Goal: Task Accomplishment & Management: Complete application form

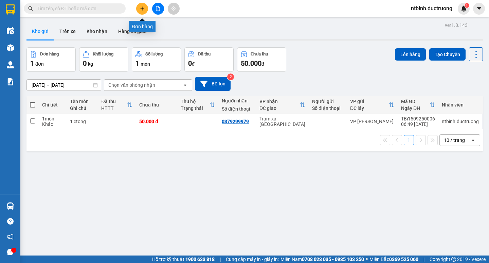
click at [144, 9] on icon "plus" at bounding box center [142, 8] width 5 height 5
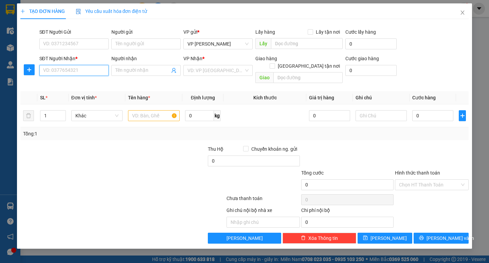
click at [69, 72] on input "SĐT Người Nhận *" at bounding box center [73, 70] width 69 height 11
type input "x"
type input "0965033064"
click at [210, 72] on input "search" at bounding box center [215, 70] width 56 height 10
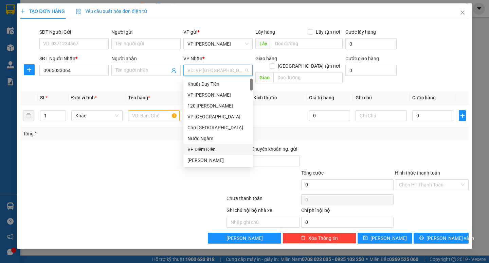
click at [206, 147] on div "VP Diêm Điền" at bounding box center [217, 148] width 61 height 7
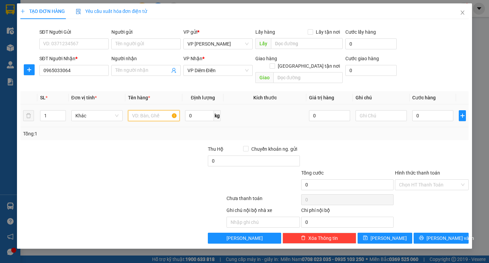
click at [148, 110] on input "text" at bounding box center [153, 115] width 51 height 11
type input "1 xop"
click at [421, 110] on input "0" at bounding box center [432, 115] width 41 height 11
type input "5"
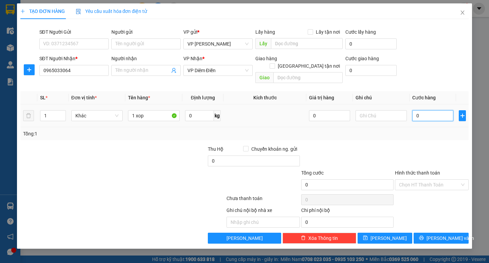
type input "5"
type input "50"
click at [421, 110] on input "50" at bounding box center [432, 115] width 41 height 11
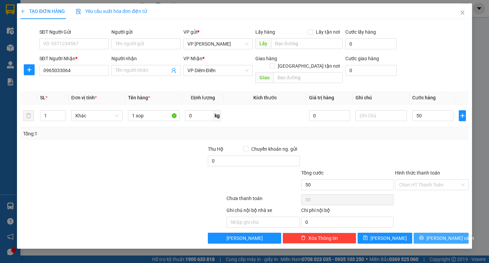
type input "50.000"
click at [425, 232] on button "[PERSON_NAME] và In" at bounding box center [441, 237] width 55 height 11
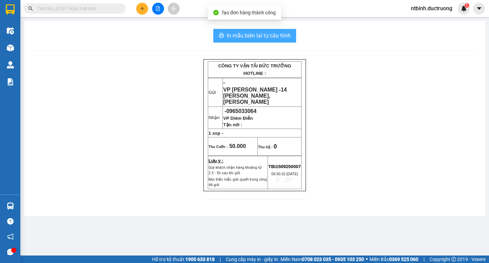
click at [253, 40] on button "In mẫu biên lai tự cấu hình" at bounding box center [254, 36] width 83 height 14
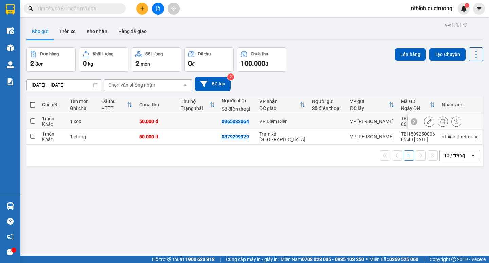
click at [33, 122] on input "checkbox" at bounding box center [32, 120] width 5 height 5
checkbox input "true"
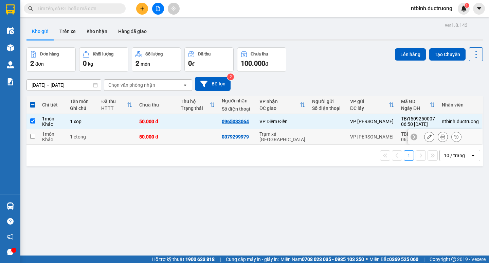
click at [33, 140] on td at bounding box center [32, 136] width 12 height 15
checkbox input "true"
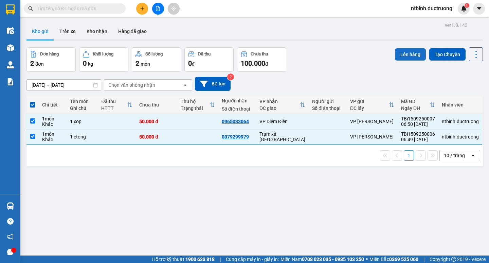
click at [404, 56] on button "Lên hàng" at bounding box center [410, 54] width 31 height 12
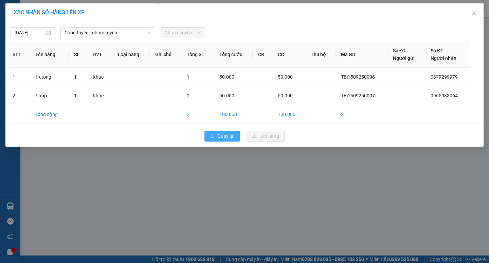
click at [229, 137] on span "Quay lại" at bounding box center [225, 135] width 17 height 7
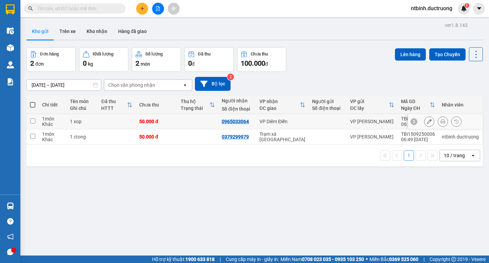
click at [30, 120] on input "checkbox" at bounding box center [32, 120] width 5 height 5
checkbox input "true"
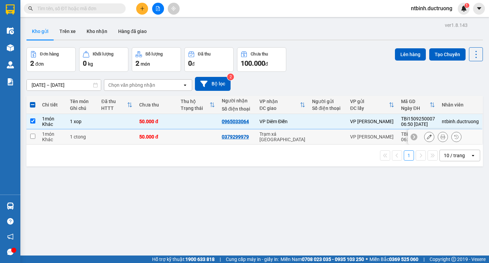
click at [33, 134] on input "checkbox" at bounding box center [32, 135] width 5 height 5
checkbox input "true"
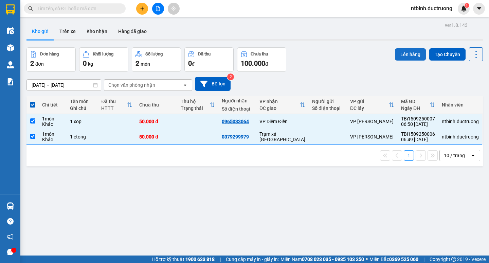
click at [410, 55] on button "Lên hàng" at bounding box center [410, 54] width 31 height 12
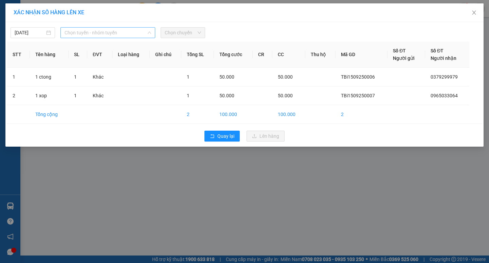
click at [117, 34] on span "Chọn tuyến - nhóm tuyến" at bounding box center [108, 33] width 87 height 10
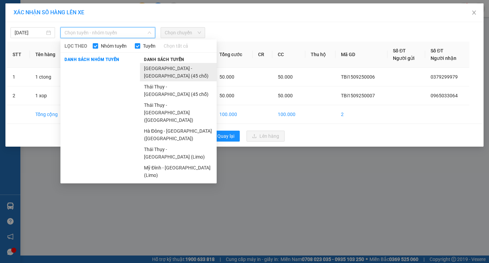
click at [159, 70] on li "[GEOGRAPHIC_DATA] - [GEOGRAPHIC_DATA] (45 chỗ)" at bounding box center [178, 72] width 77 height 18
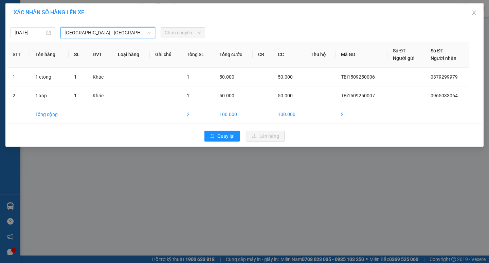
click at [180, 35] on span "Chọn chuyến" at bounding box center [183, 33] width 36 height 10
click at [184, 34] on span "Chọn chuyến" at bounding box center [183, 33] width 36 height 10
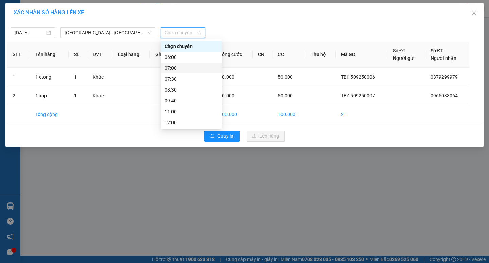
click at [172, 67] on div "07:00" at bounding box center [191, 67] width 53 height 7
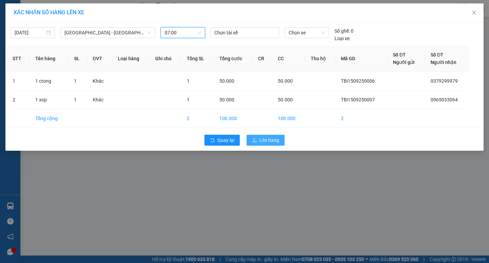
click at [271, 143] on span "Lên hàng" at bounding box center [269, 139] width 20 height 7
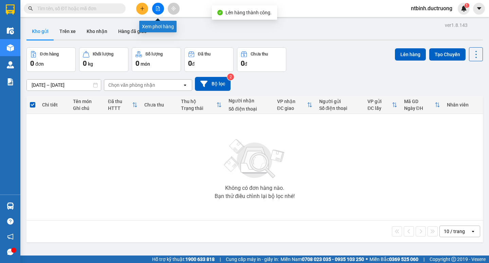
click at [157, 7] on icon "file-add" at bounding box center [158, 8] width 5 height 5
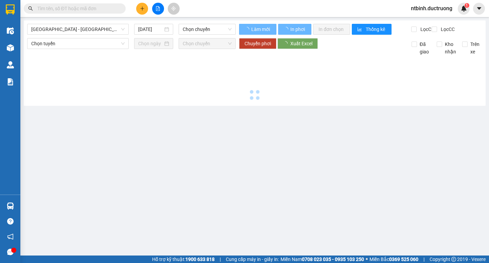
type input "[DATE]"
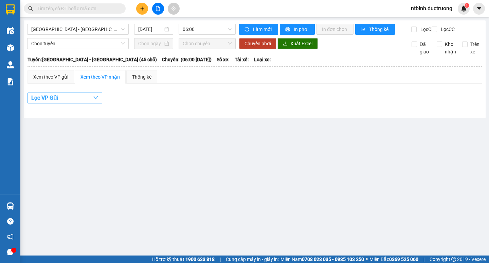
click at [93, 100] on span "button" at bounding box center [95, 97] width 5 height 8
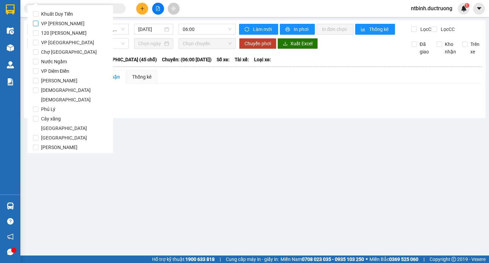
click at [47, 21] on span "VP [PERSON_NAME]" at bounding box center [62, 24] width 49 height 10
click at [38, 21] on input "VP [PERSON_NAME]" at bounding box center [35, 23] width 5 height 5
checkbox input "true"
click at [219, 130] on main "[GEOGRAPHIC_DATA] - [GEOGRAPHIC_DATA] (45 chỗ) [DATE] 06:00 Làm mới In phơi In …" at bounding box center [244, 127] width 489 height 255
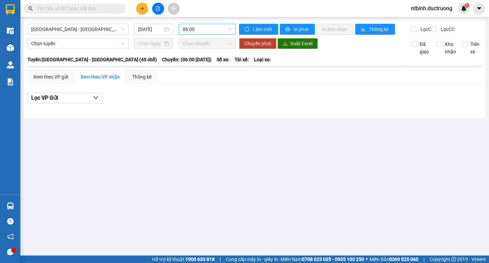
click at [216, 28] on span "06:00" at bounding box center [207, 29] width 49 height 10
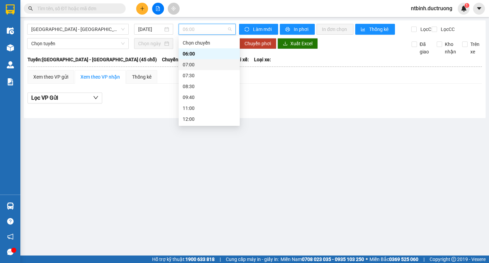
click at [195, 63] on div "07:00" at bounding box center [209, 64] width 53 height 7
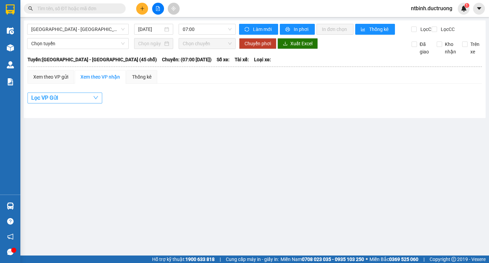
click at [74, 103] on button "Lọc VP Gửi" at bounding box center [65, 97] width 75 height 11
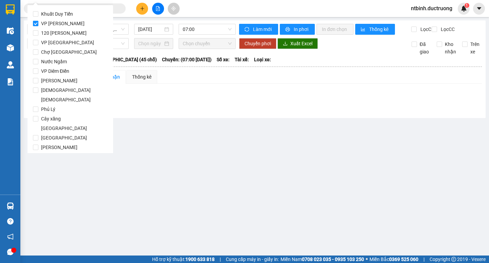
click at [55, 23] on span "VP [PERSON_NAME]" at bounding box center [62, 24] width 49 height 10
click at [38, 23] on input "VP [PERSON_NAME]" at bounding box center [35, 23] width 5 height 5
checkbox input "false"
click at [297, 176] on main "[GEOGRAPHIC_DATA] - [GEOGRAPHIC_DATA] (45 chỗ) [DATE] 07:00 Làm mới In phơi In …" at bounding box center [244, 127] width 489 height 255
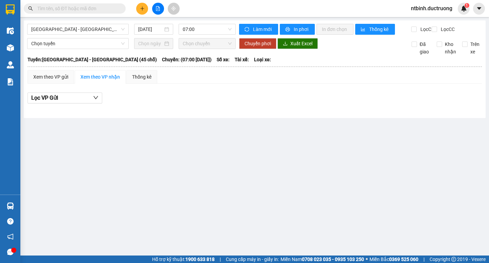
click at [154, 11] on button at bounding box center [158, 9] width 12 height 12
click at [161, 6] on button at bounding box center [158, 9] width 12 height 12
click at [155, 8] on button at bounding box center [158, 9] width 12 height 12
click at [157, 9] on icon "file-add" at bounding box center [158, 8] width 5 height 5
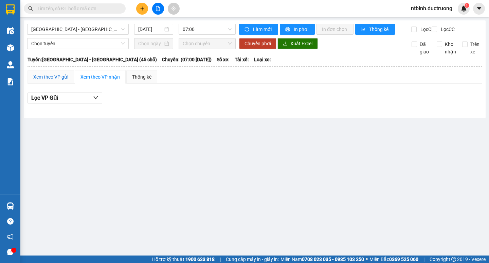
click at [50, 80] on div "Xem theo VP gửi" at bounding box center [50, 76] width 35 height 7
click at [96, 100] on icon "down" at bounding box center [95, 97] width 5 height 5
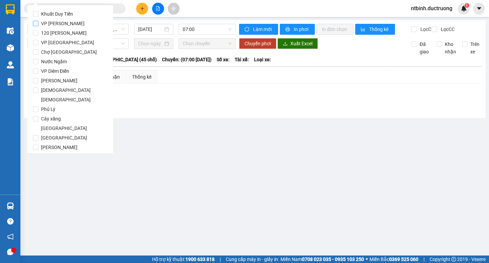
click at [35, 23] on input "VP [PERSON_NAME]" at bounding box center [35, 23] width 5 height 5
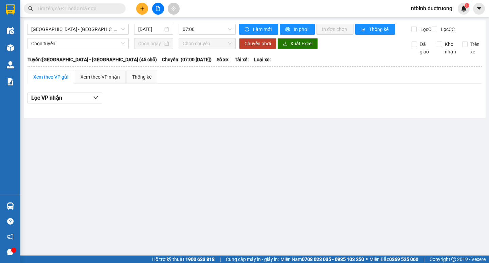
click at [188, 156] on main "[GEOGRAPHIC_DATA] - [GEOGRAPHIC_DATA] (45 chỗ) [DATE] 07:00 Làm mới In phơi In …" at bounding box center [244, 127] width 489 height 255
click at [156, 10] on icon "file-add" at bounding box center [158, 8] width 5 height 5
click at [158, 7] on icon "file-add" at bounding box center [158, 8] width 5 height 5
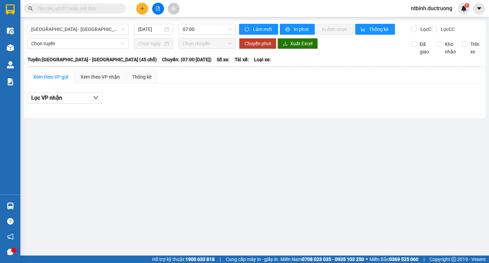
click at [158, 7] on icon "file-add" at bounding box center [158, 8] width 5 height 5
click at [217, 49] on span "Chọn chuyến" at bounding box center [207, 43] width 49 height 10
click at [218, 31] on span "07:00" at bounding box center [207, 29] width 49 height 10
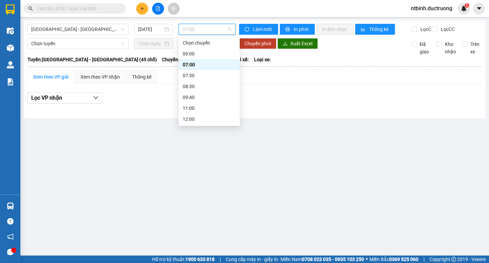
click at [193, 65] on div "07:00" at bounding box center [209, 64] width 53 height 7
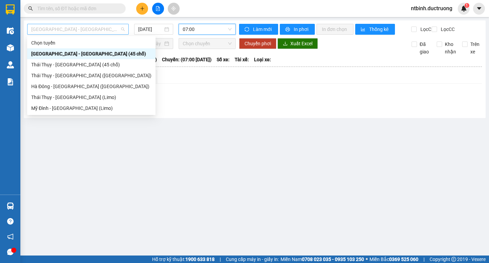
click at [110, 28] on span "[GEOGRAPHIC_DATA] - [GEOGRAPHIC_DATA] (45 chỗ)" at bounding box center [77, 29] width 93 height 10
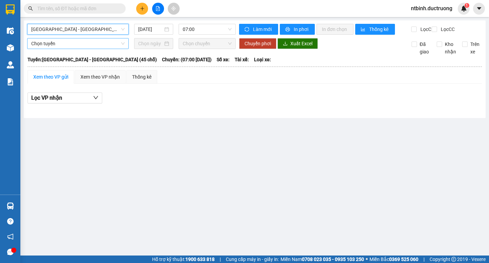
click at [102, 49] on span "Chọn tuyến" at bounding box center [77, 43] width 93 height 10
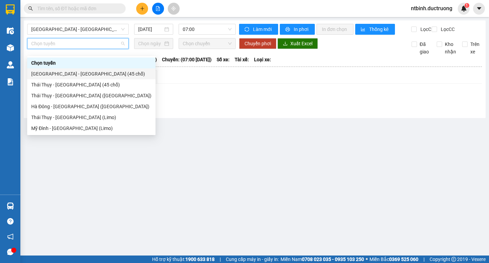
click at [79, 70] on div "[GEOGRAPHIC_DATA] - [GEOGRAPHIC_DATA] (45 chỗ)" at bounding box center [91, 73] width 120 height 7
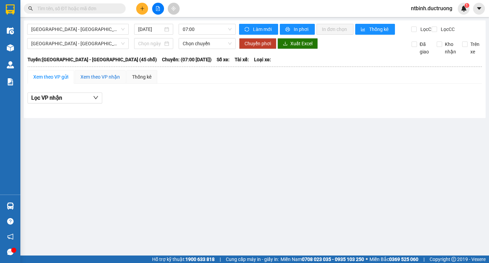
click at [99, 80] on div "Xem theo VP nhận" at bounding box center [99, 76] width 39 height 7
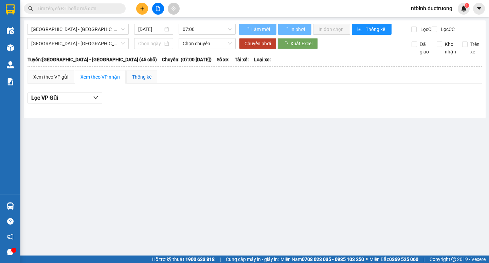
click at [140, 80] on div "Thống kê" at bounding box center [141, 76] width 19 height 7
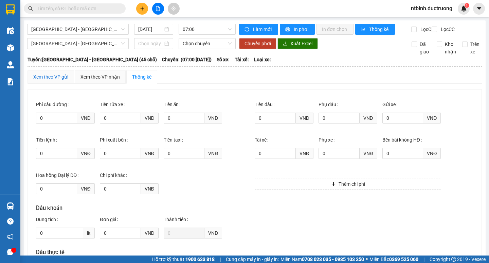
click at [43, 80] on div "Xem theo VP gửi" at bounding box center [50, 76] width 35 height 7
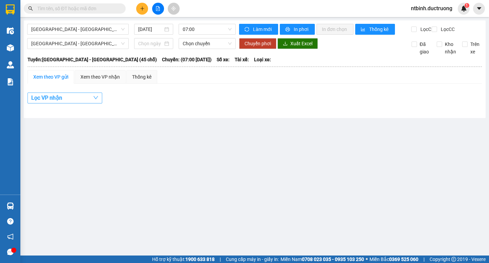
click at [86, 103] on button "Lọc VP nhận" at bounding box center [65, 97] width 75 height 11
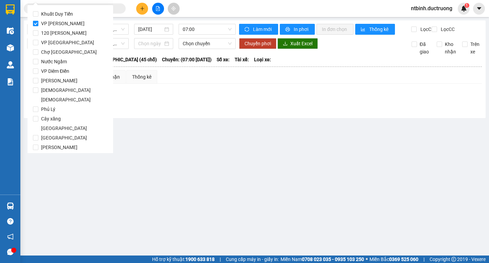
click at [37, 23] on input "VP [PERSON_NAME]" at bounding box center [35, 23] width 5 height 5
click at [34, 23] on input "VP [PERSON_NAME]" at bounding box center [35, 23] width 5 height 5
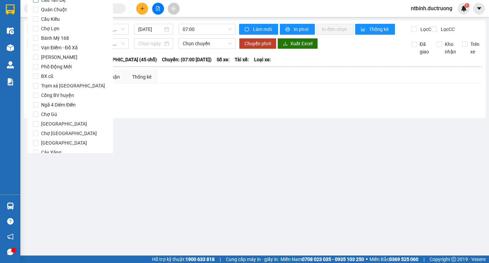
scroll to position [565, 0]
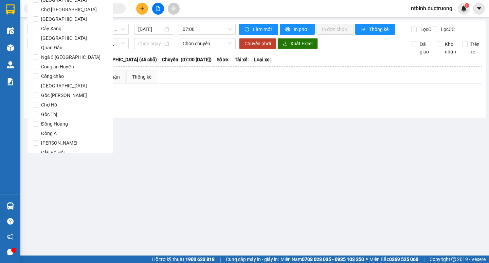
click at [41, 187] on span "Lọc" at bounding box center [42, 190] width 8 height 7
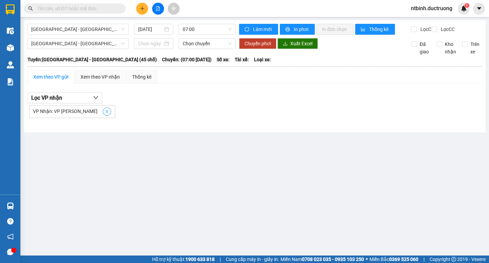
click at [105, 113] on icon "close" at bounding box center [106, 111] width 3 height 3
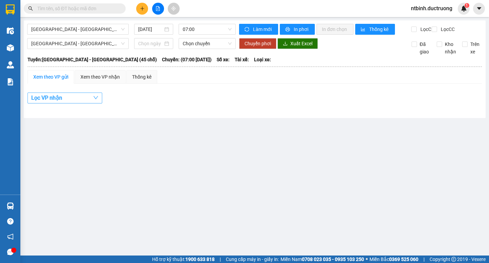
click at [97, 100] on icon "down" at bounding box center [95, 97] width 5 height 5
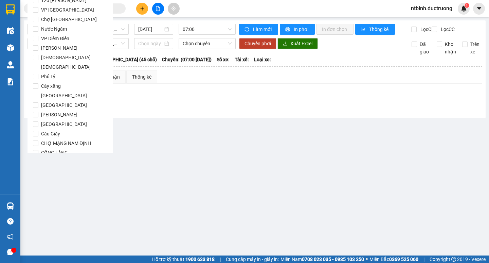
scroll to position [0, 0]
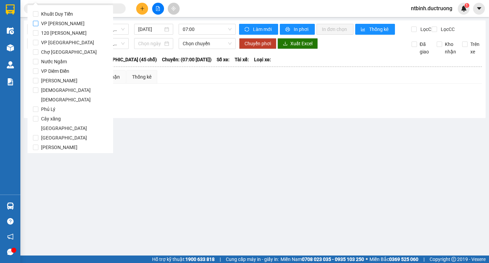
click at [35, 22] on input "VP [PERSON_NAME]" at bounding box center [35, 23] width 5 height 5
checkbox input "true"
click at [240, 6] on div "Kết quả tìm kiếm ( 0 ) Bộ lọc No Data ntbinh.ductruong 1" at bounding box center [244, 8] width 489 height 17
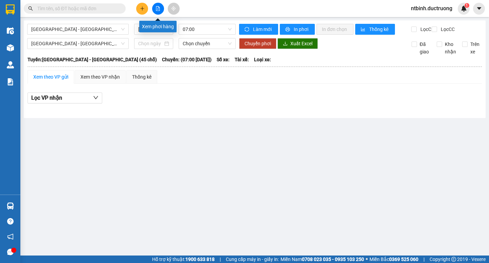
click at [158, 10] on icon "file-add" at bounding box center [158, 8] width 5 height 5
click at [158, 7] on icon "file-add" at bounding box center [158, 8] width 5 height 5
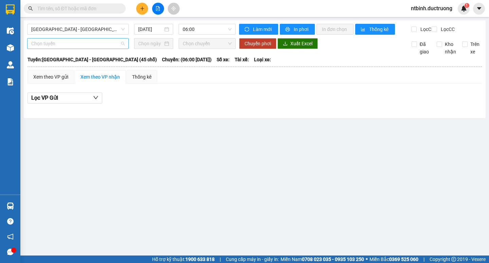
click at [33, 46] on span "Chọn tuyến" at bounding box center [77, 43] width 93 height 10
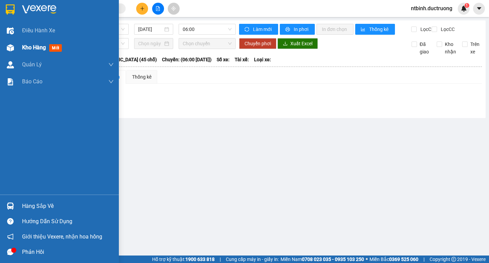
click at [44, 48] on span "Kho hàng" at bounding box center [34, 47] width 24 height 6
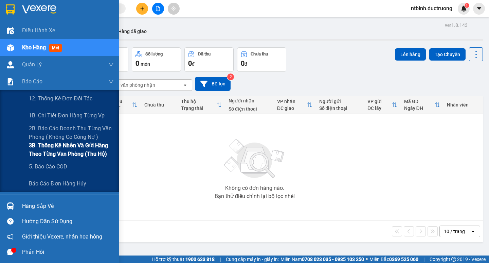
click at [57, 143] on span "3B. Thống kê nhận và gửi hàng theo từng văn phòng (thu hộ)" at bounding box center [71, 149] width 85 height 17
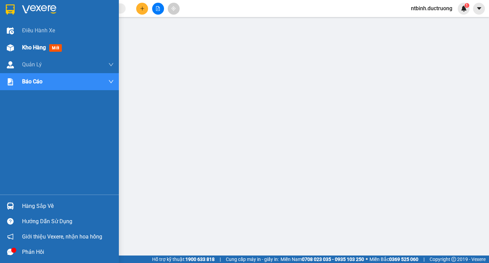
click at [34, 46] on span "Kho hàng" at bounding box center [34, 47] width 24 height 6
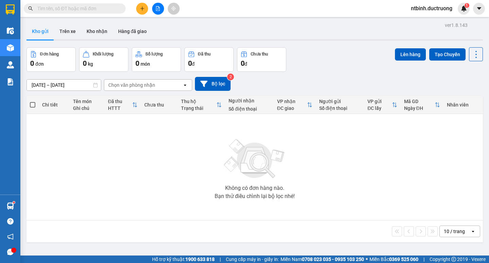
click at [143, 12] on button at bounding box center [142, 9] width 12 height 12
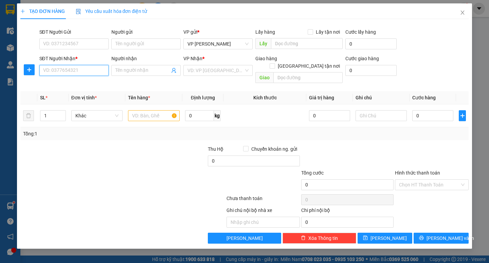
click at [77, 72] on input "SĐT Người Nhận *" at bounding box center [73, 70] width 69 height 11
type input "0382681728"
click at [205, 70] on input "search" at bounding box center [215, 70] width 56 height 10
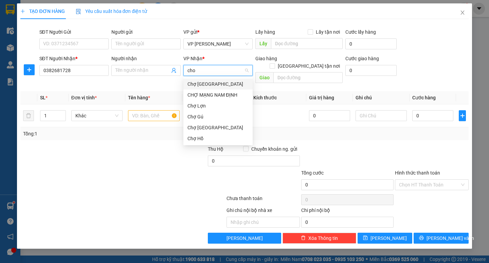
type input "chơ"
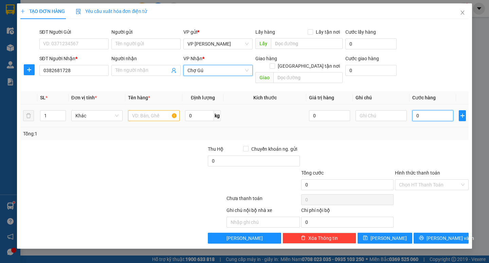
click at [419, 110] on input "0" at bounding box center [432, 115] width 41 height 11
type input "5"
type input "50"
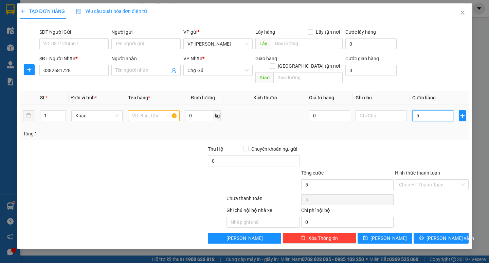
type input "50"
click at [413, 110] on input "50" at bounding box center [432, 115] width 41 height 11
type input "50.000"
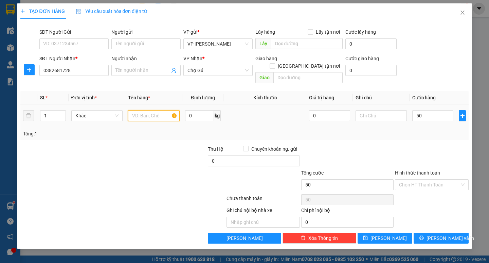
type input "50.000"
click at [144, 110] on input "text" at bounding box center [153, 115] width 51 height 11
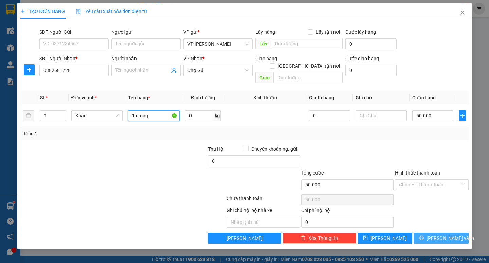
type input "1 ctong"
click at [452, 234] on span "[PERSON_NAME] và In" at bounding box center [451, 237] width 48 height 7
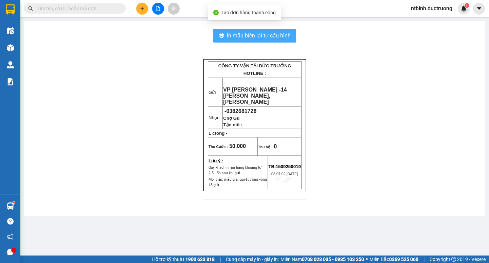
click at [276, 39] on span "In mẫu biên lai tự cấu hình" at bounding box center [259, 35] width 64 height 8
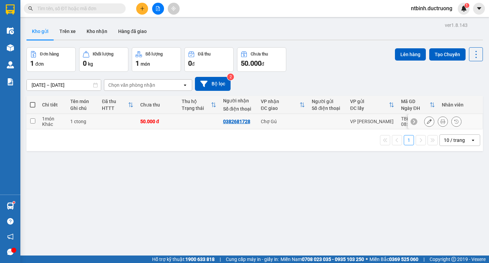
click at [32, 118] on td at bounding box center [32, 121] width 12 height 15
checkbox input "true"
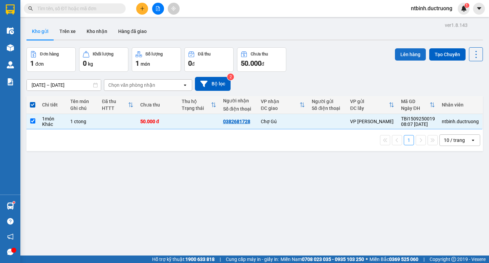
click at [399, 57] on button "Lên hàng" at bounding box center [410, 54] width 31 height 12
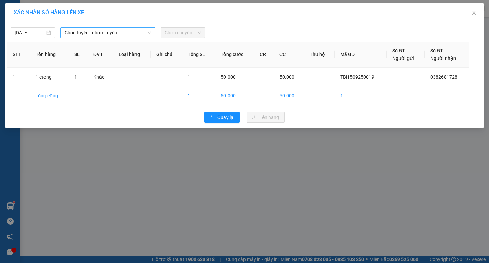
click at [118, 31] on span "Chọn tuyến - nhóm tuyến" at bounding box center [108, 33] width 87 height 10
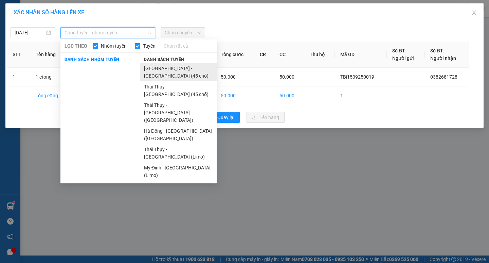
click at [169, 66] on li "[GEOGRAPHIC_DATA] - [GEOGRAPHIC_DATA] (45 chỗ)" at bounding box center [178, 72] width 77 height 18
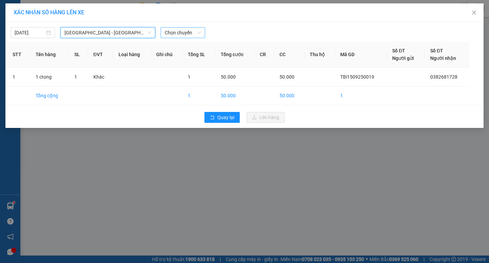
click at [181, 31] on span "Chọn chuyến" at bounding box center [183, 33] width 36 height 10
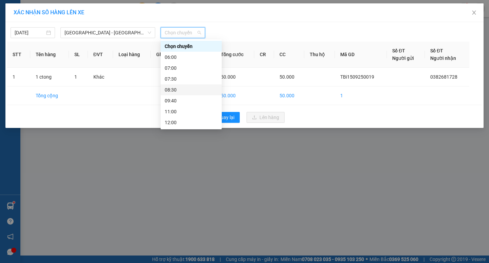
click at [174, 88] on div "08:30" at bounding box center [191, 89] width 53 height 7
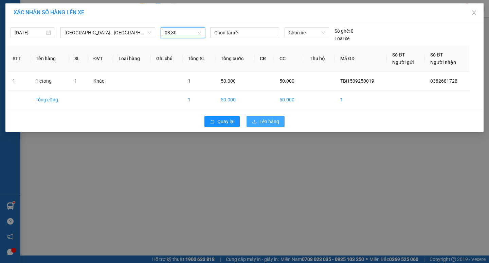
click at [259, 119] on button "Lên hàng" at bounding box center [266, 121] width 38 height 11
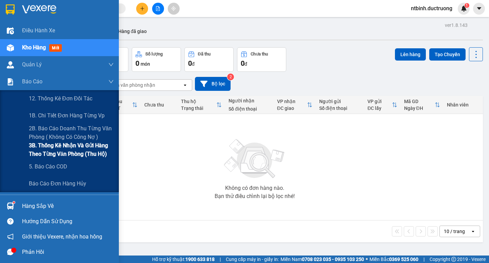
click at [82, 154] on span "3B. Thống kê nhận và gửi hàng theo từng văn phòng (thu hộ)" at bounding box center [71, 149] width 85 height 17
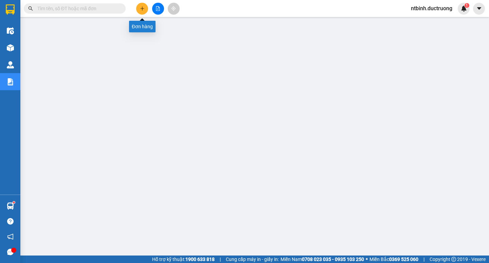
click at [139, 9] on button at bounding box center [142, 9] width 12 height 12
